Goal: Transaction & Acquisition: Subscribe to service/newsletter

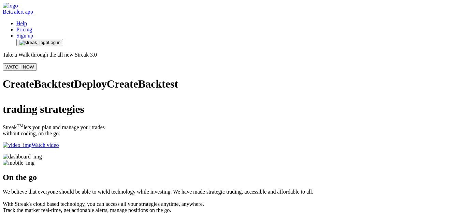
click at [32, 27] on link "Pricing" at bounding box center [24, 30] width 16 height 6
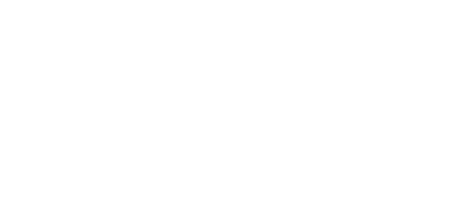
scroll to position [601, 0]
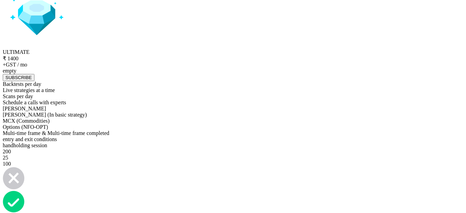
scroll to position [2923, 0]
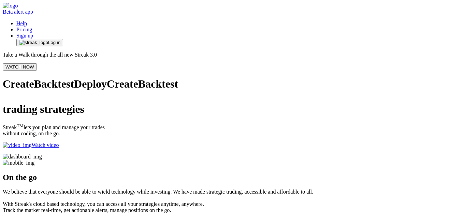
click at [60, 40] on span "Log in" at bounding box center [54, 42] width 12 height 5
click at [42, 160] on img at bounding box center [22, 157] width 39 height 6
